Goal: Task Accomplishment & Management: Manage account settings

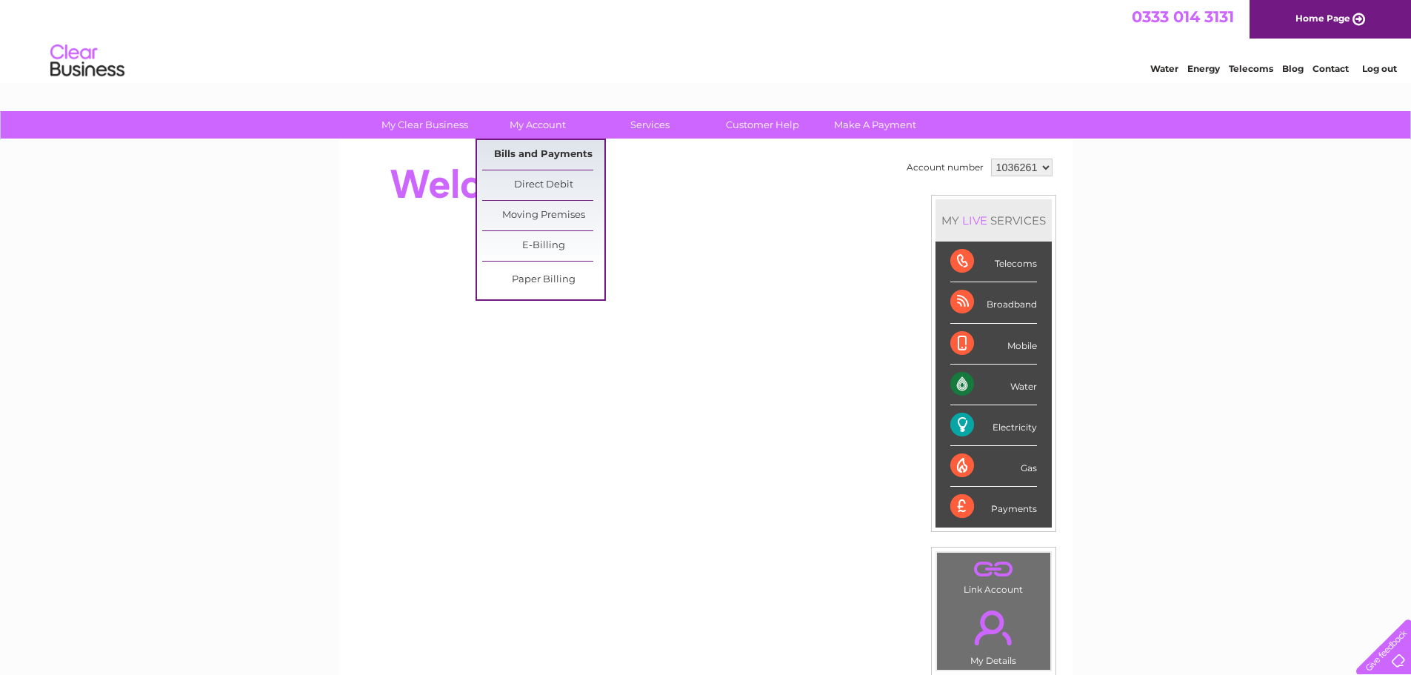
click at [529, 148] on link "Bills and Payments" at bounding box center [543, 155] width 122 height 30
click at [535, 154] on link "Bills and Payments" at bounding box center [543, 155] width 122 height 30
click at [541, 247] on link "E-Billing" at bounding box center [543, 246] width 122 height 30
click at [550, 153] on link "Bills and Payments" at bounding box center [543, 155] width 122 height 30
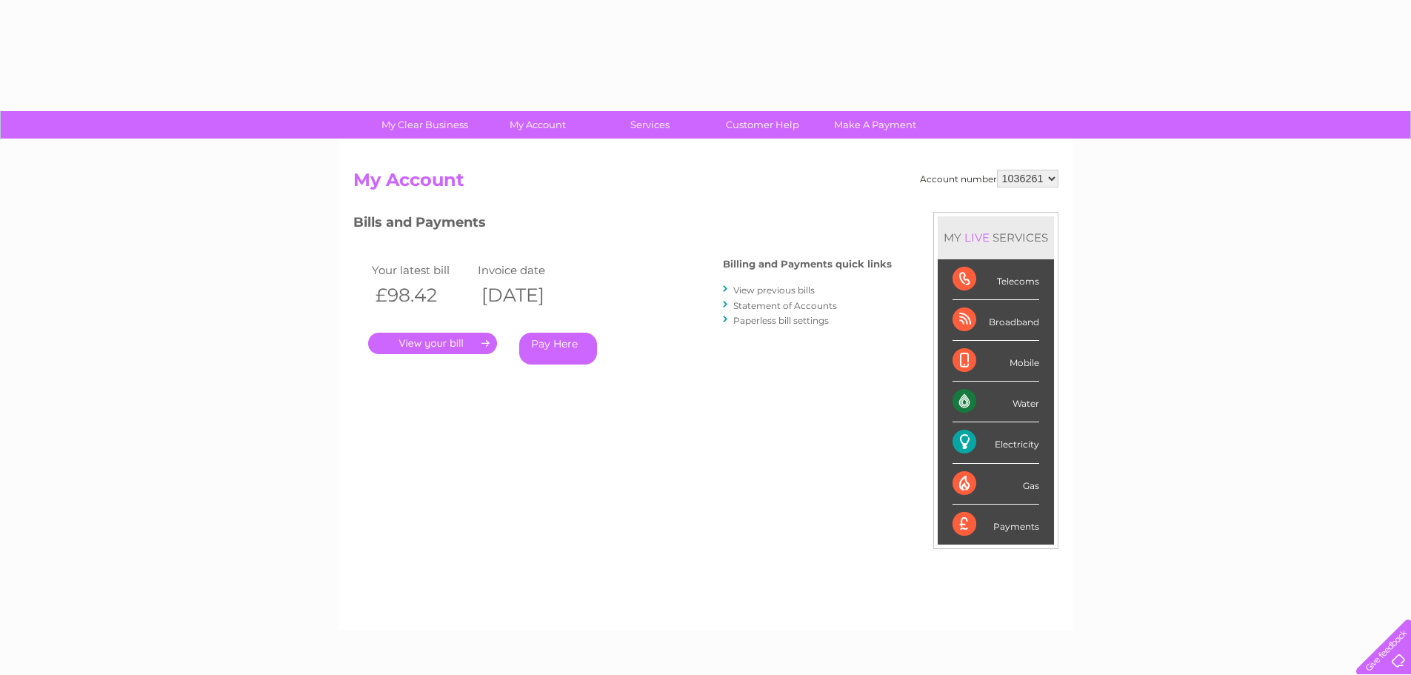
click at [433, 347] on link "." at bounding box center [432, 343] width 129 height 21
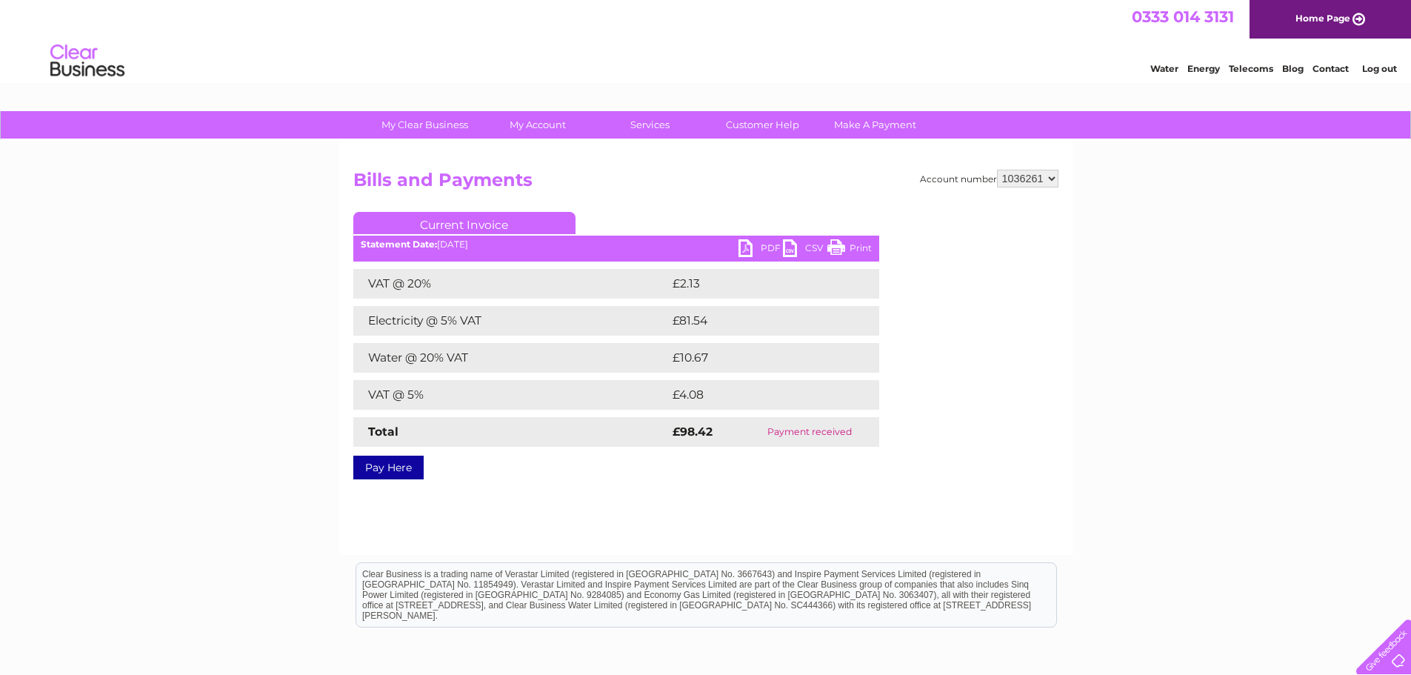
click at [467, 227] on link "Current Invoice" at bounding box center [464, 223] width 222 height 22
click at [456, 242] on div "Statement Date: 04/08/2025" at bounding box center [616, 244] width 526 height 10
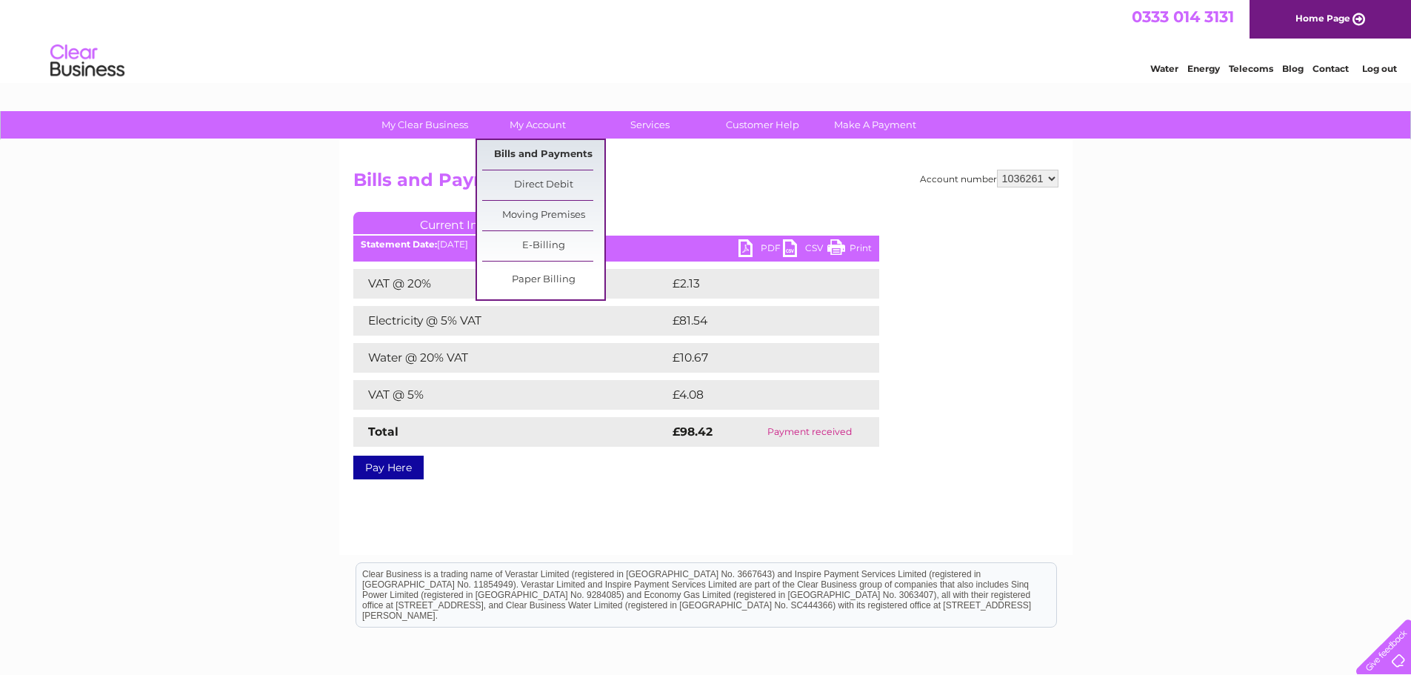
click at [537, 153] on link "Bills and Payments" at bounding box center [543, 155] width 122 height 30
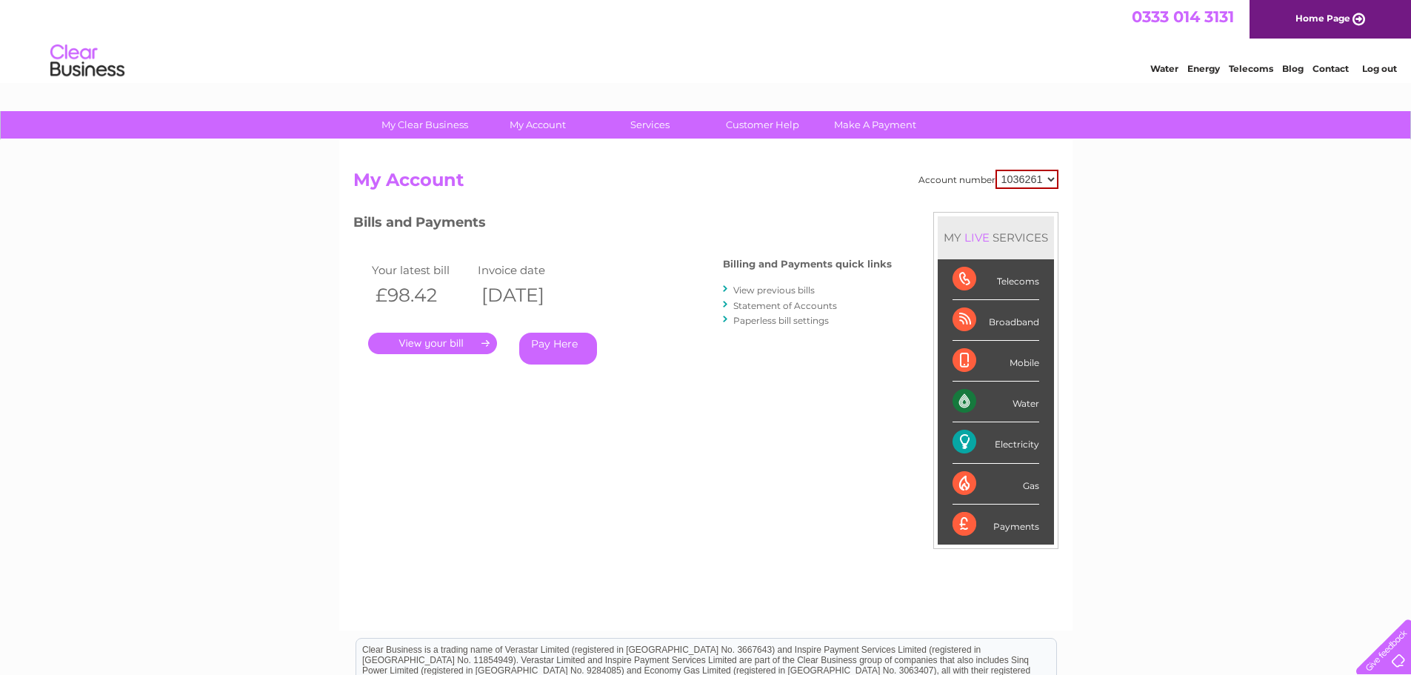
click at [453, 338] on link "." at bounding box center [432, 343] width 129 height 21
click at [783, 291] on link "View previous bills" at bounding box center [773, 289] width 81 height 11
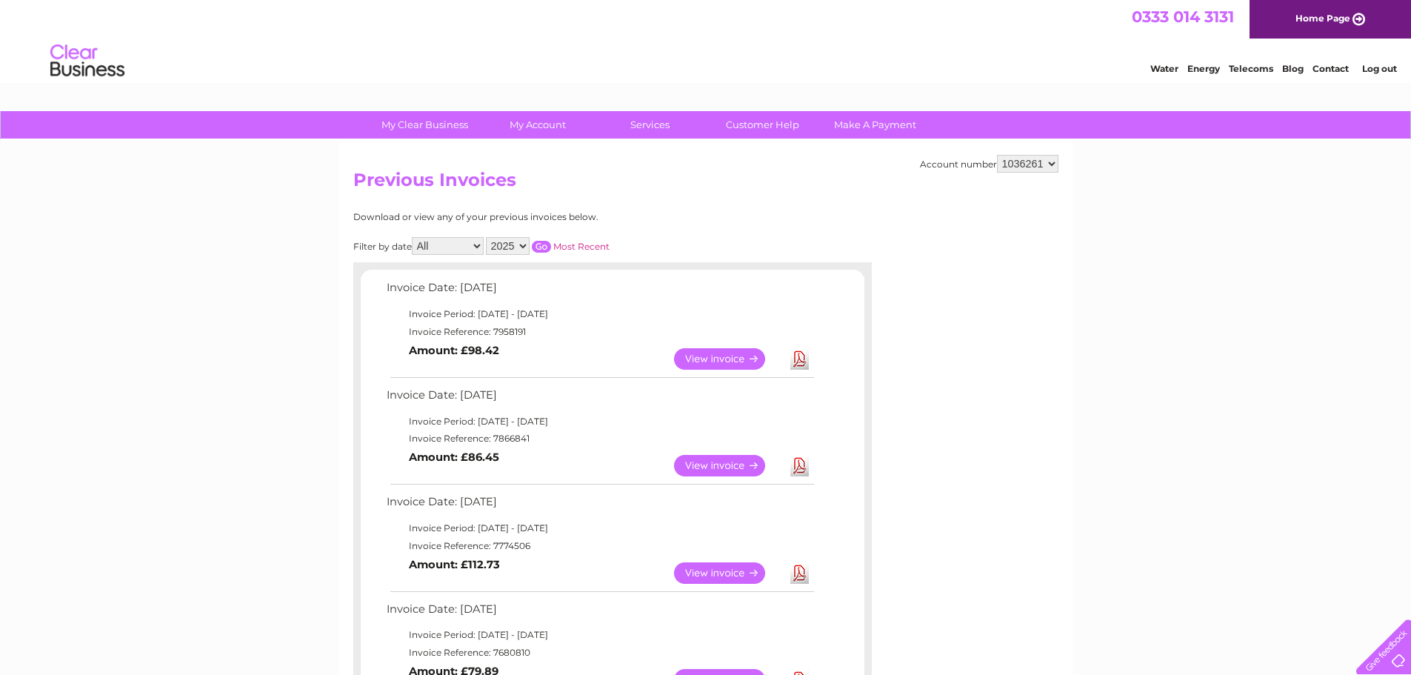
scroll to position [74, 0]
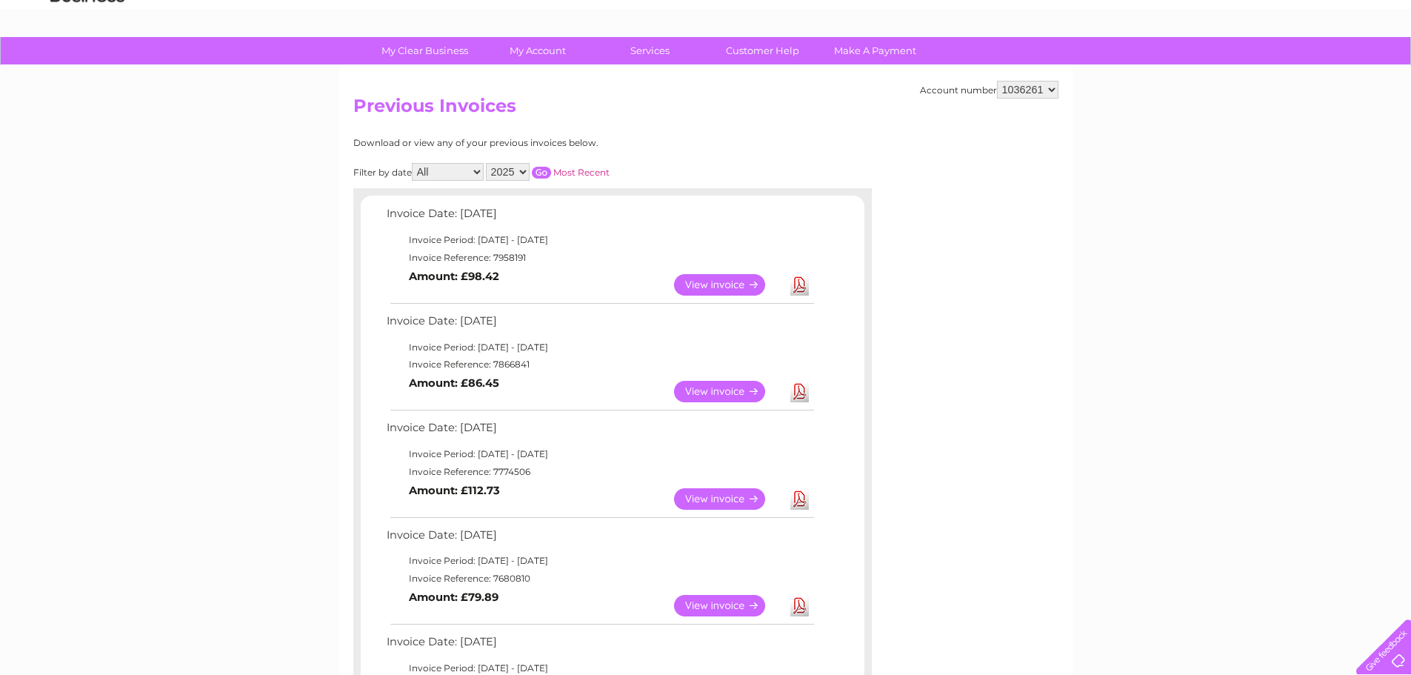
click at [730, 386] on link "View" at bounding box center [728, 391] width 109 height 21
click at [705, 283] on link "View" at bounding box center [728, 284] width 109 height 21
